Goal: Task Accomplishment & Management: Use online tool/utility

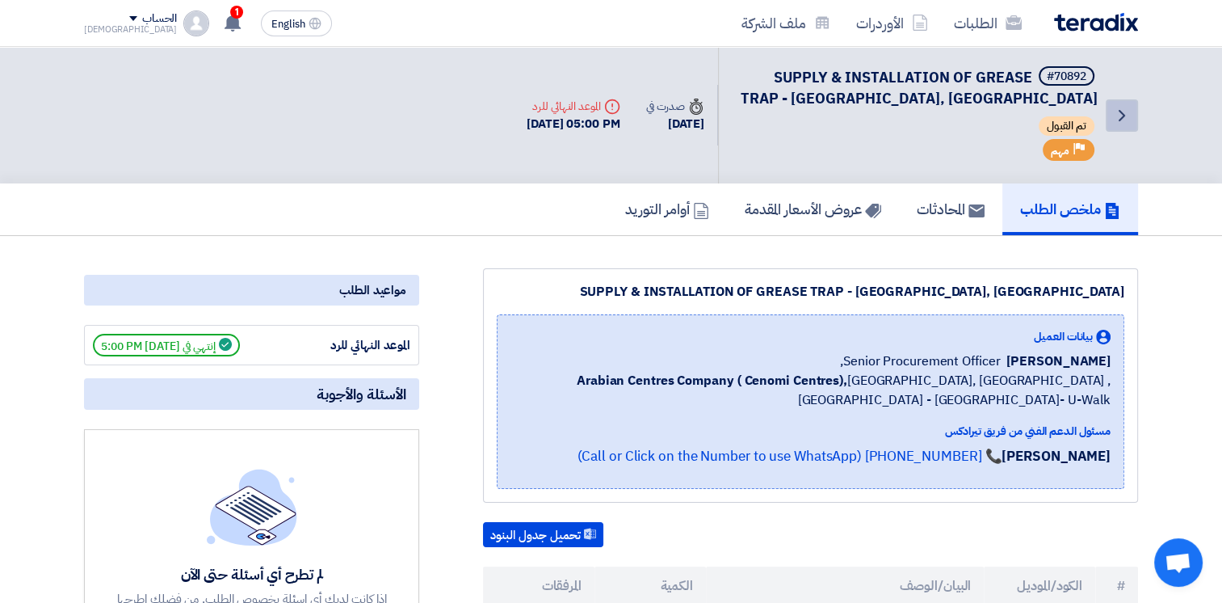
click at [1120, 118] on use at bounding box center [1122, 115] width 6 height 11
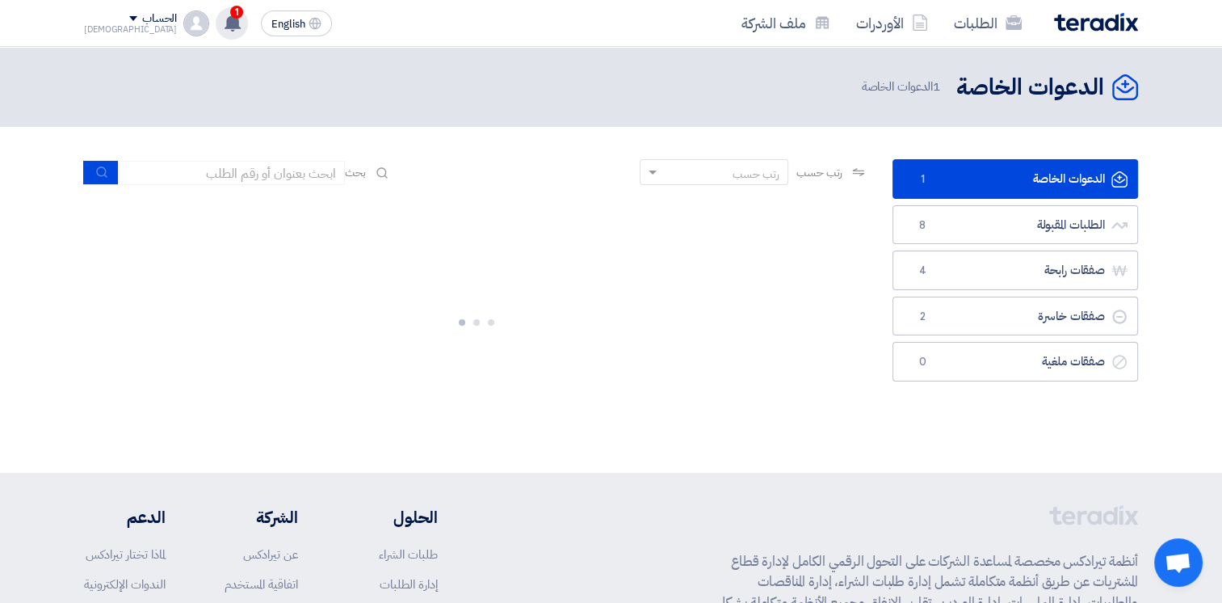
click at [224, 20] on icon at bounding box center [233, 23] width 18 height 18
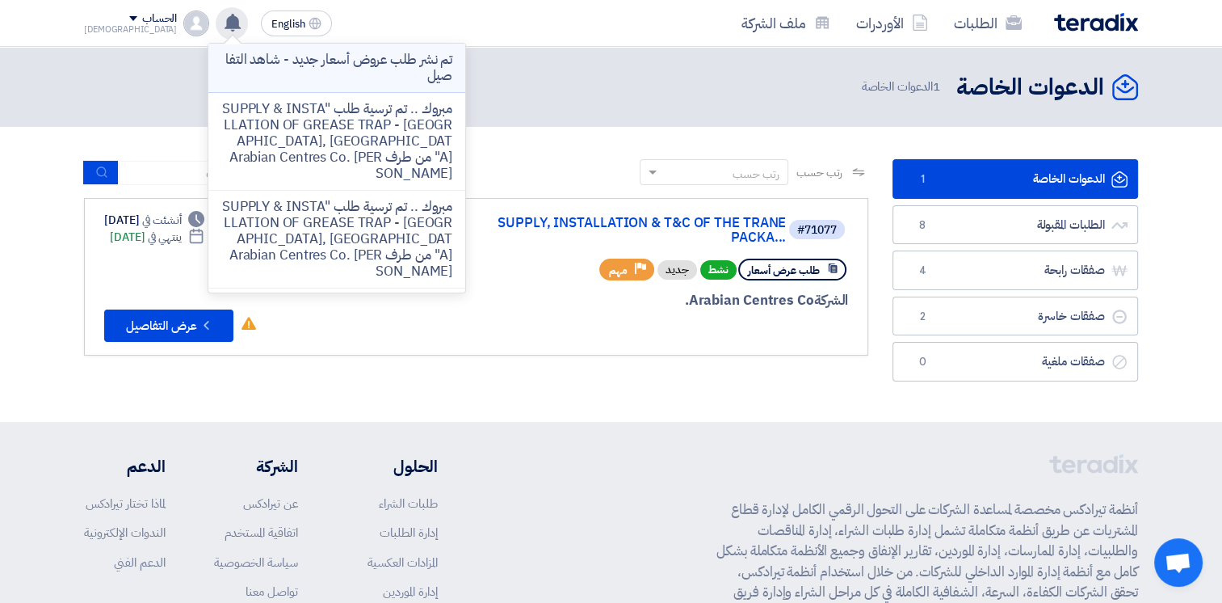
click at [357, 73] on p "تم نشر طلب عروض أسعار جديد - شاهد التفاصيل" at bounding box center [336, 68] width 231 height 32
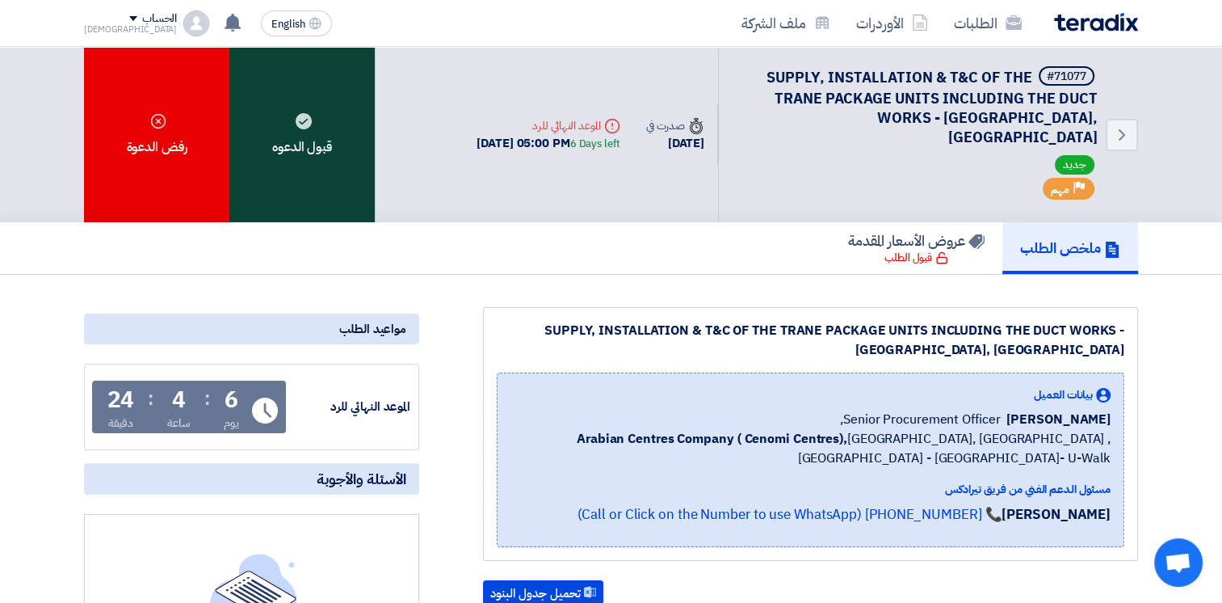
click at [331, 107] on div "قبول الدعوه" at bounding box center [301, 134] width 145 height 175
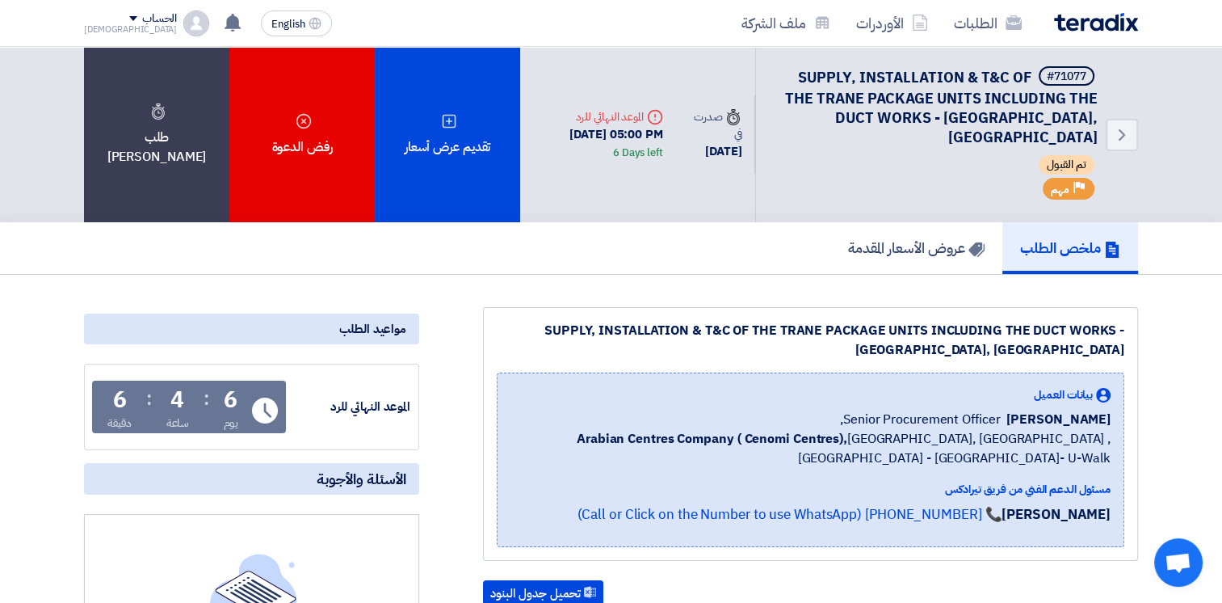
scroll to position [404, 0]
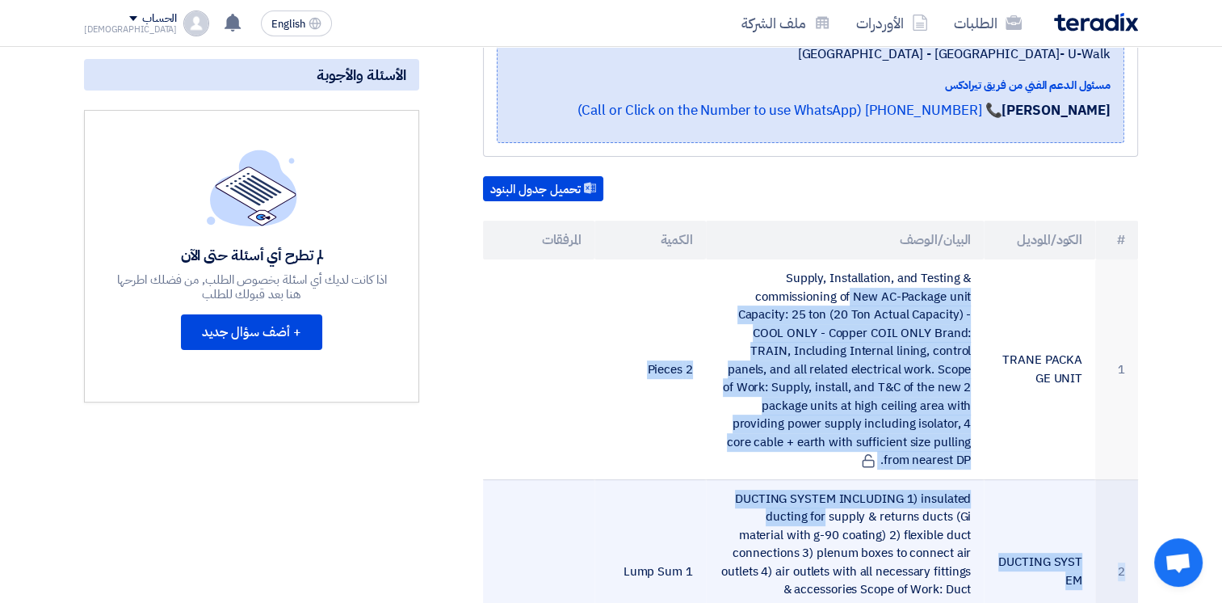
drag, startPoint x: 789, startPoint y: 272, endPoint x: 941, endPoint y: 483, distance: 259.9
click at [941, 483] on tbody "1 TRANE PACKAGE UNIT Supply, Installation, and Testing & commissioning of New A…" at bounding box center [810, 581] width 655 height 644
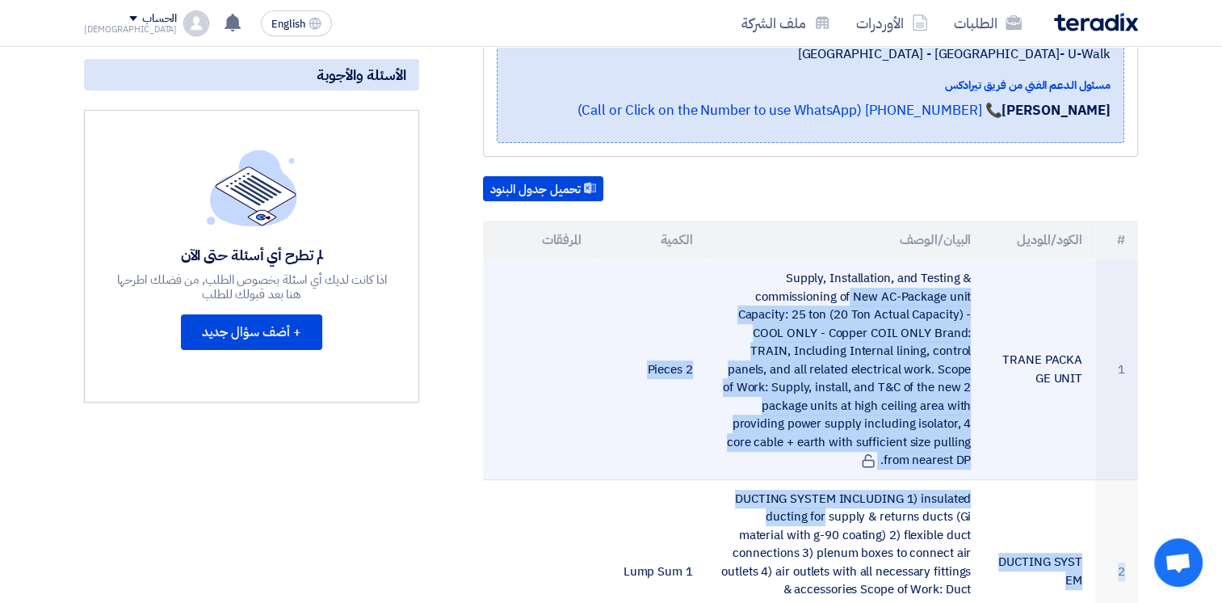
drag, startPoint x: 941, startPoint y: 483, endPoint x: 853, endPoint y: 298, distance: 204.9
click at [859, 301] on td "Supply, Installation, and Testing & commissioning of New AC-Package unit Capaci…" at bounding box center [845, 369] width 279 height 220
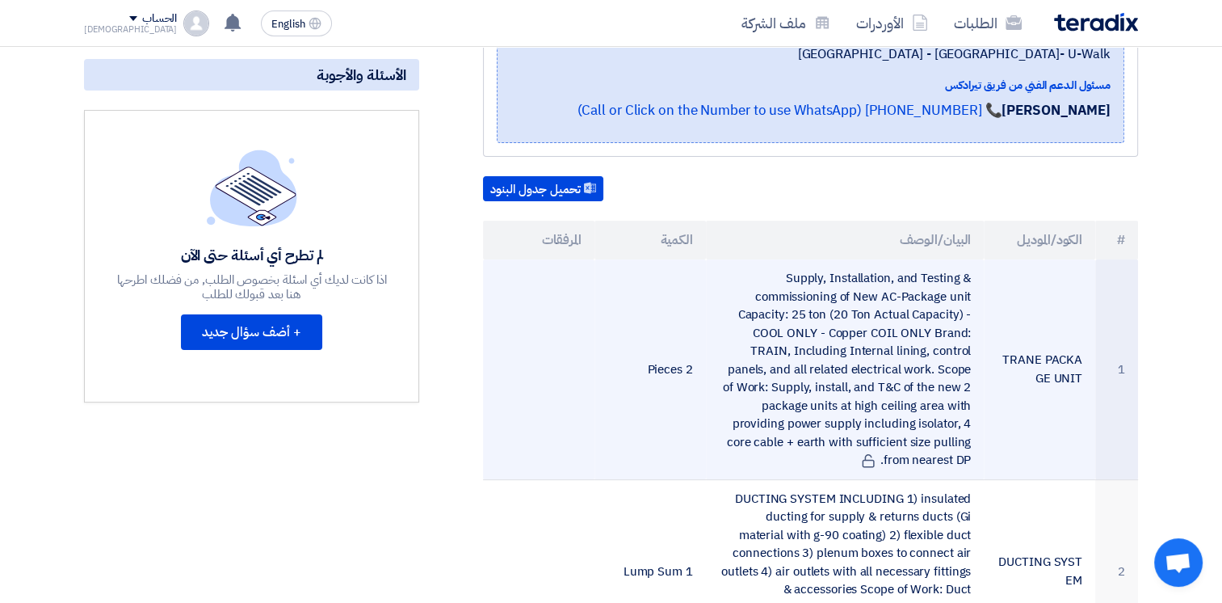
click at [795, 274] on td "Supply, Installation, and Testing & commissioning of New AC-Package unit Capaci…" at bounding box center [845, 369] width 279 height 220
drag, startPoint x: 795, startPoint y: 273, endPoint x: 925, endPoint y: 470, distance: 236.2
click at [925, 470] on td "Supply, Installation, and Testing & commissioning of New AC-Package unit Capaci…" at bounding box center [845, 369] width 279 height 220
drag, startPoint x: 925, startPoint y: 470, endPoint x: 802, endPoint y: 273, distance: 232.3
click at [821, 297] on td "Supply, Installation, and Testing & commissioning of New AC-Package unit Capaci…" at bounding box center [845, 369] width 279 height 220
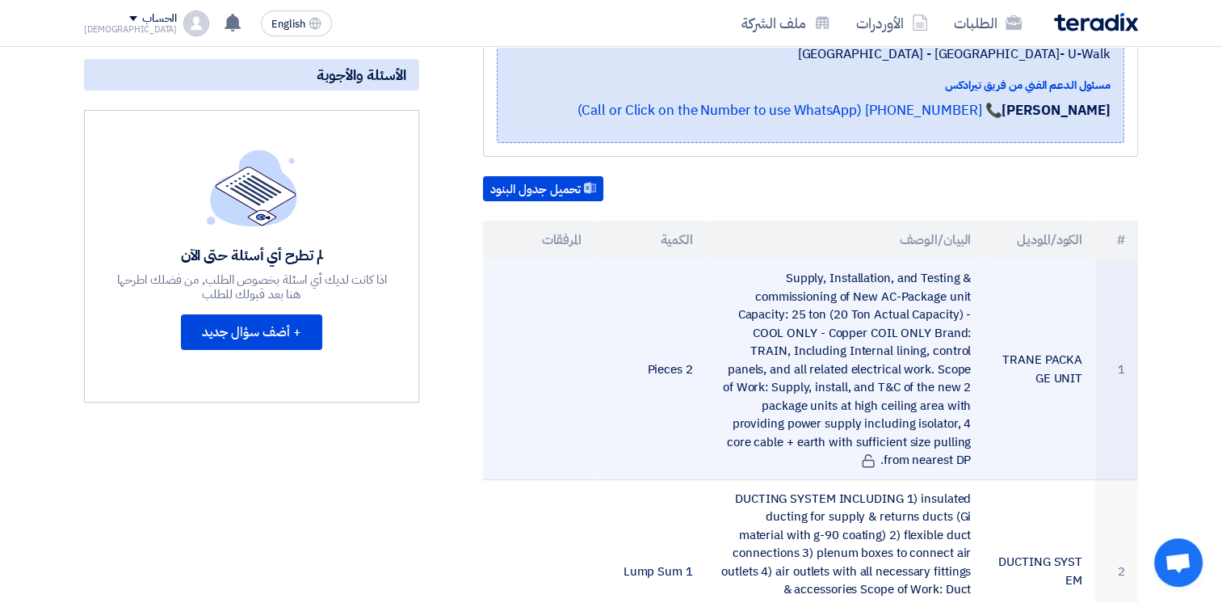
click at [796, 273] on td "Supply, Installation, and Testing & commissioning of New AC-Package unit Capaci…" at bounding box center [845, 369] width 279 height 220
drag, startPoint x: 784, startPoint y: 271, endPoint x: 969, endPoint y: 459, distance: 263.4
click at [969, 459] on td "Supply, Installation, and Testing & commissioning of New AC-Package unit Capaci…" at bounding box center [845, 369] width 279 height 220
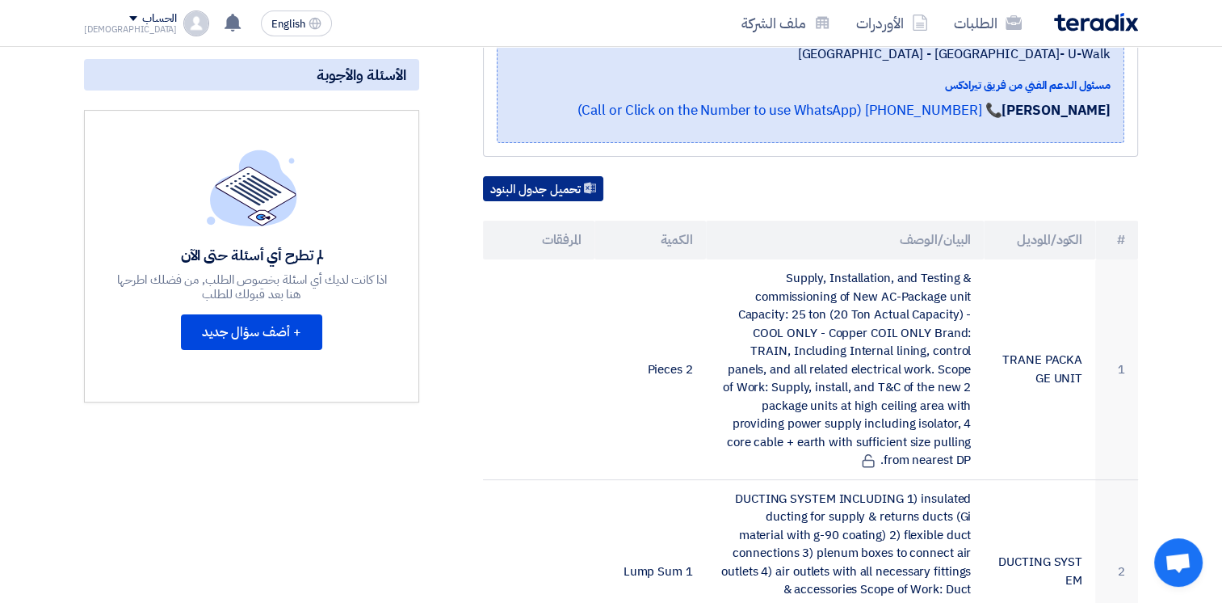
click at [572, 183] on button "تحميل جدول البنود" at bounding box center [543, 189] width 120 height 26
